Goal: Task Accomplishment & Management: Complete application form

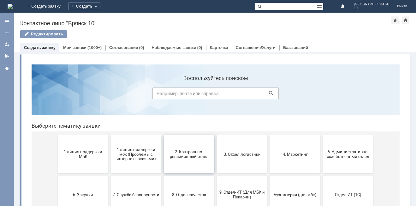
click at [186, 149] on button "2. Контрольно-ревизионный отдел" at bounding box center [189, 154] width 51 height 38
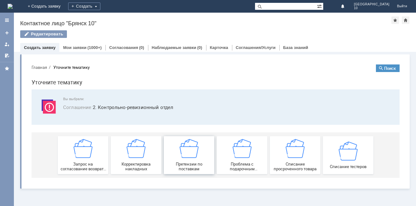
click at [187, 160] on div "Претензии по поставкам" at bounding box center [189, 155] width 47 height 32
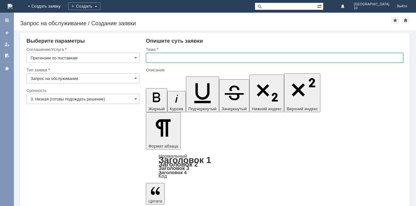
click at [150, 59] on input "text" at bounding box center [275, 58] width 258 height 10
type input "Брянск 10 Претензия по поставке"
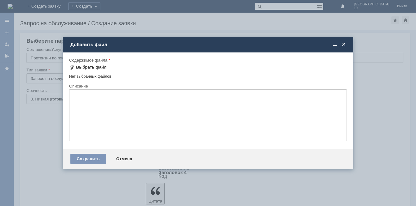
click at [71, 67] on span at bounding box center [71, 67] width 5 height 5
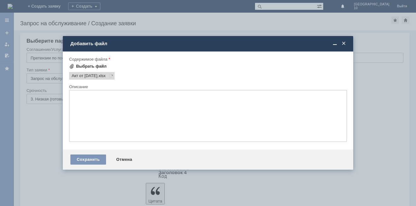
scroll to position [0, 0]
click at [82, 160] on div "Сохранить" at bounding box center [88, 159] width 36 height 10
